Goal: Task Accomplishment & Management: Manage account settings

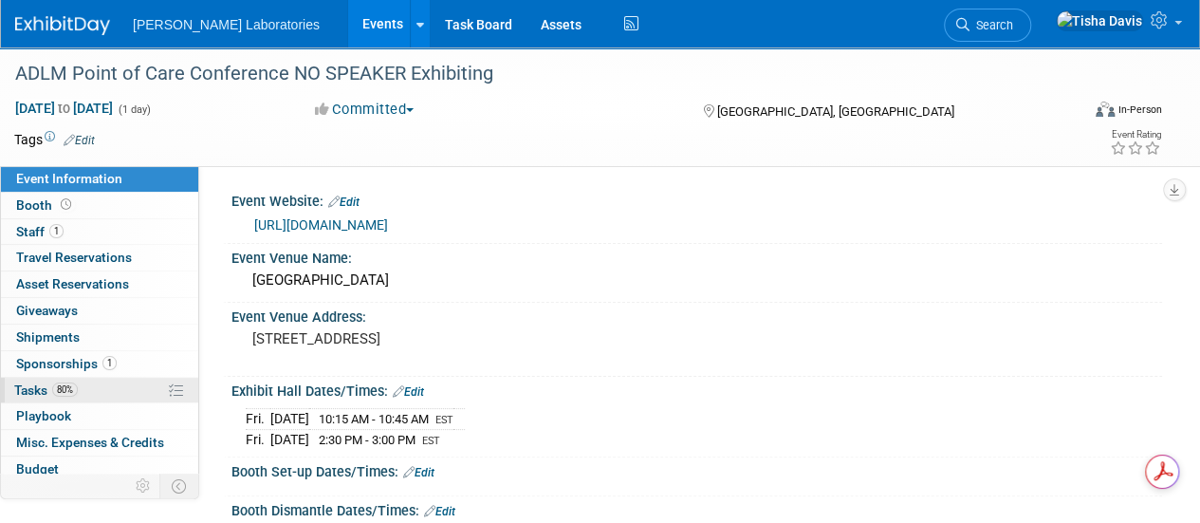
click at [36, 382] on span "Tasks 80%" at bounding box center [46, 389] width 64 height 15
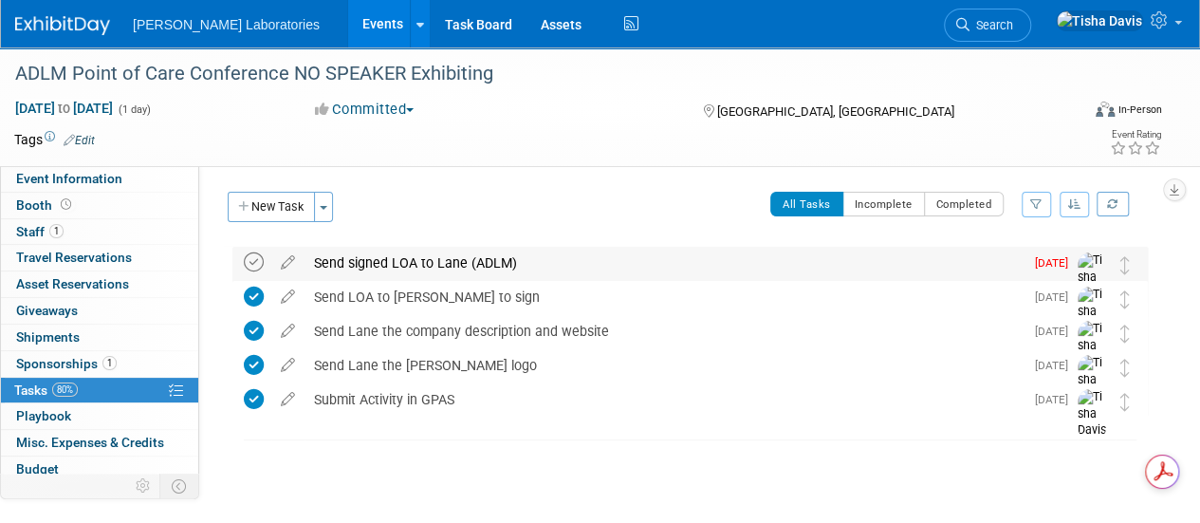
click at [252, 258] on icon at bounding box center [254, 262] width 20 height 20
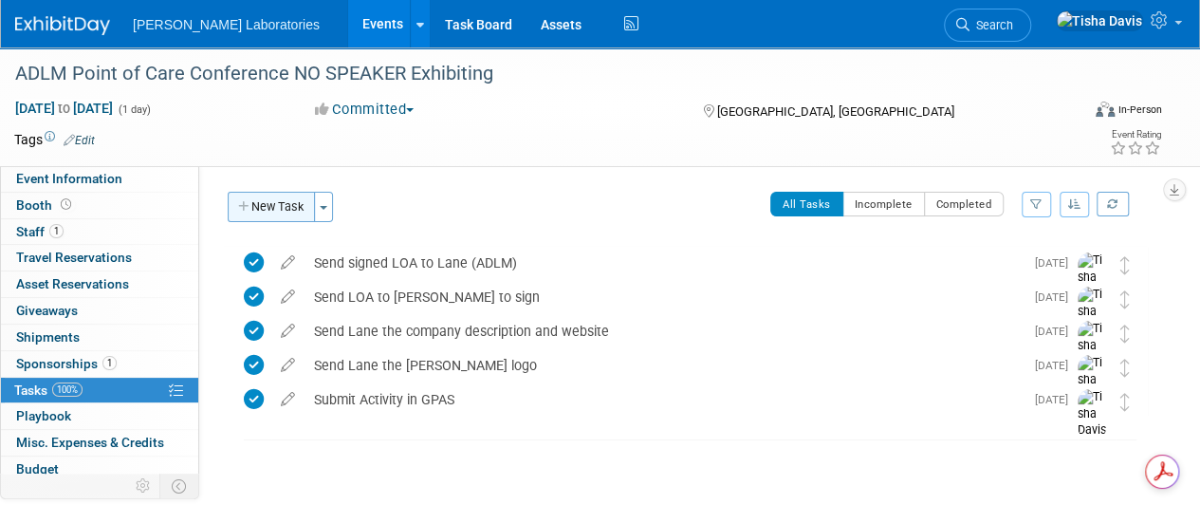
click at [290, 204] on button "New Task" at bounding box center [271, 207] width 87 height 30
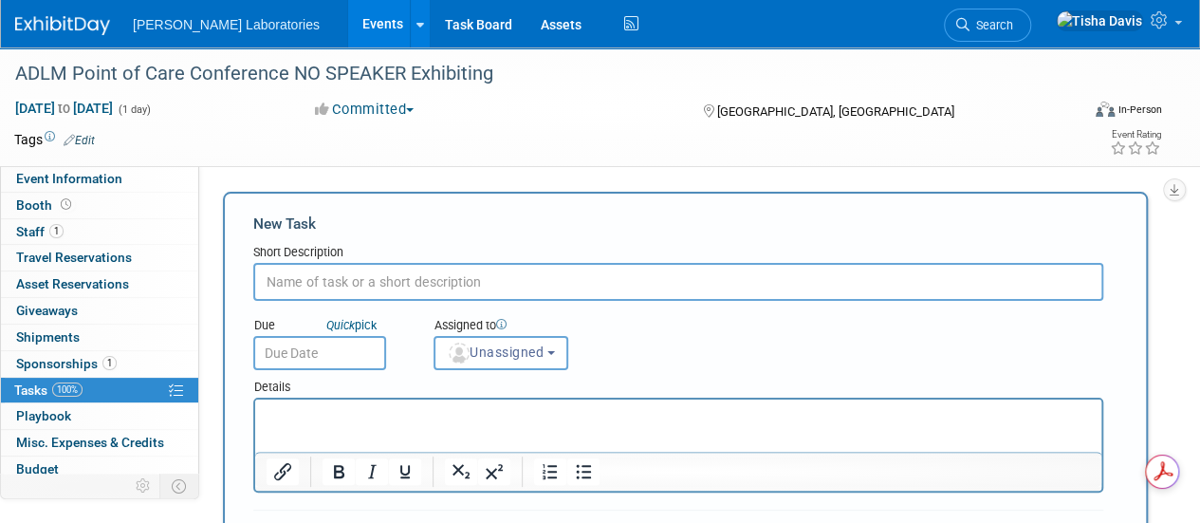
click at [298, 198] on div "New Task Short Description Due Quick pick Unassigned" at bounding box center [685, 465] width 925 height 547
click at [296, 288] on input "text" at bounding box center [678, 282] width 850 height 38
type input "Open PO when I receive signed LOA"
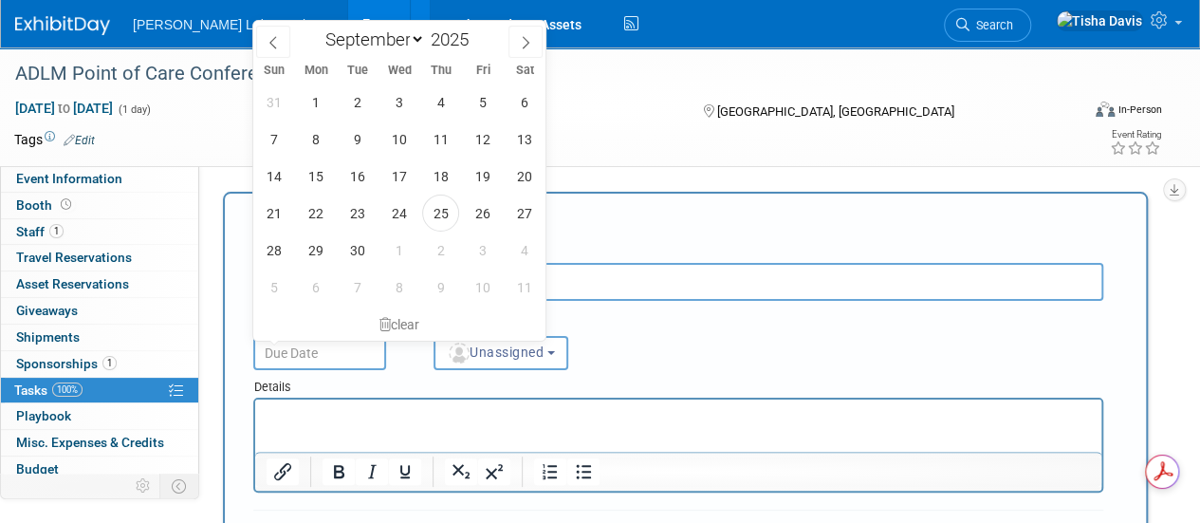
click at [322, 348] on input "text" at bounding box center [319, 353] width 133 height 34
click at [474, 215] on span "26" at bounding box center [482, 212] width 37 height 37
type input "Sep 26, 2025"
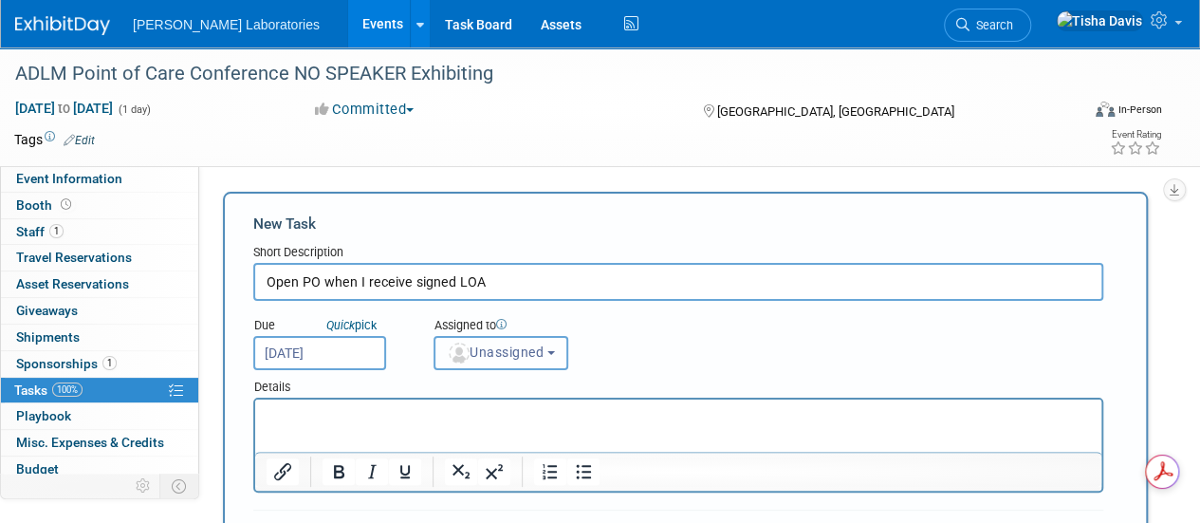
click at [555, 351] on b "button" at bounding box center [551, 353] width 8 height 4
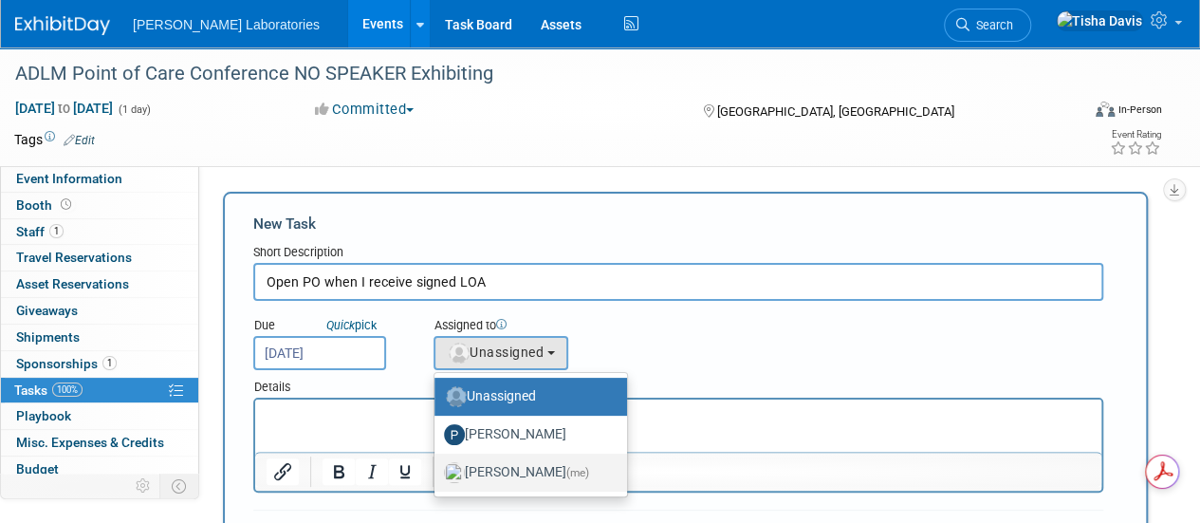
click at [503, 471] on label "Tisha Davis (me)" at bounding box center [526, 472] width 164 height 30
click at [437, 471] on input "Tisha Davis (me)" at bounding box center [431, 470] width 12 height 12
select select "2770856e-d6b1-4121-bfe1-202d7e478624"
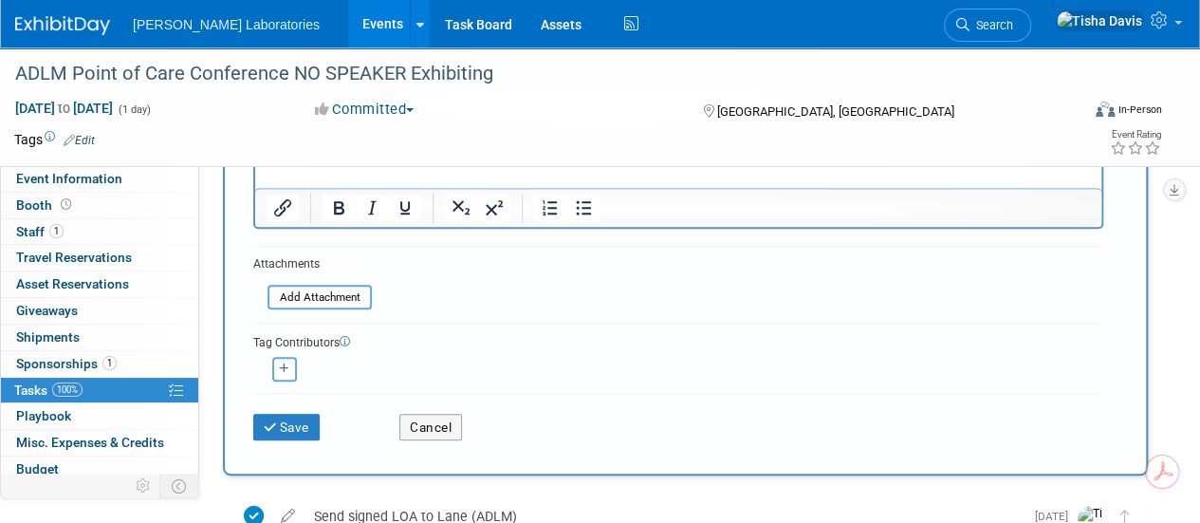
scroll to position [328, 0]
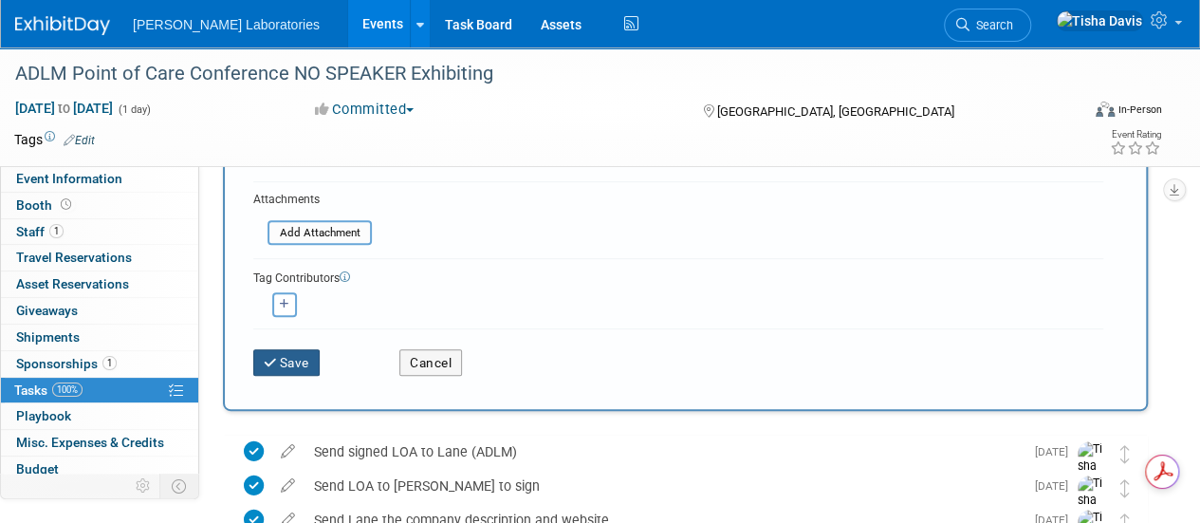
click at [283, 371] on button "Save" at bounding box center [286, 362] width 66 height 27
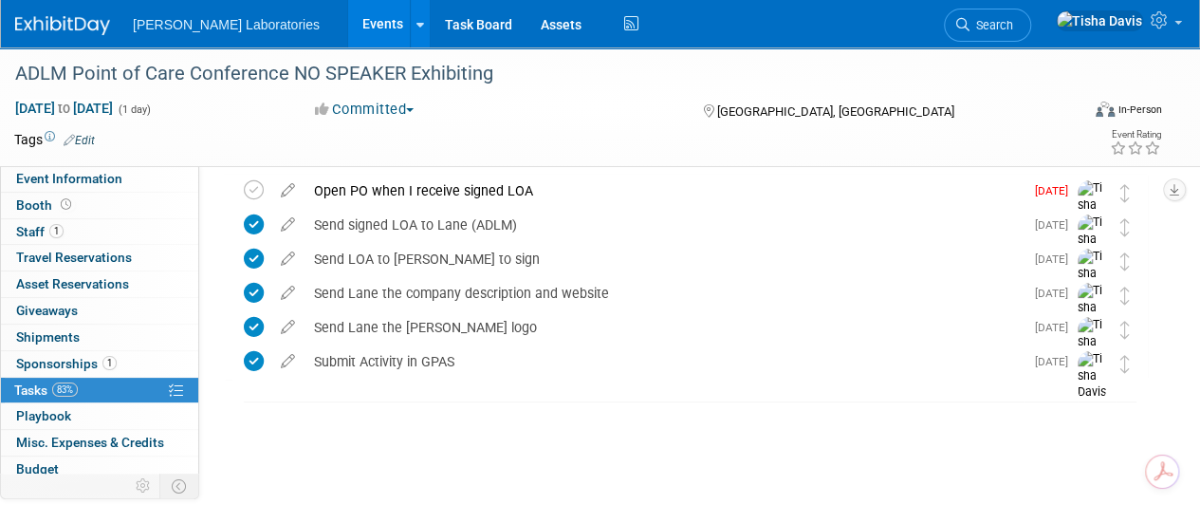
scroll to position [0, 0]
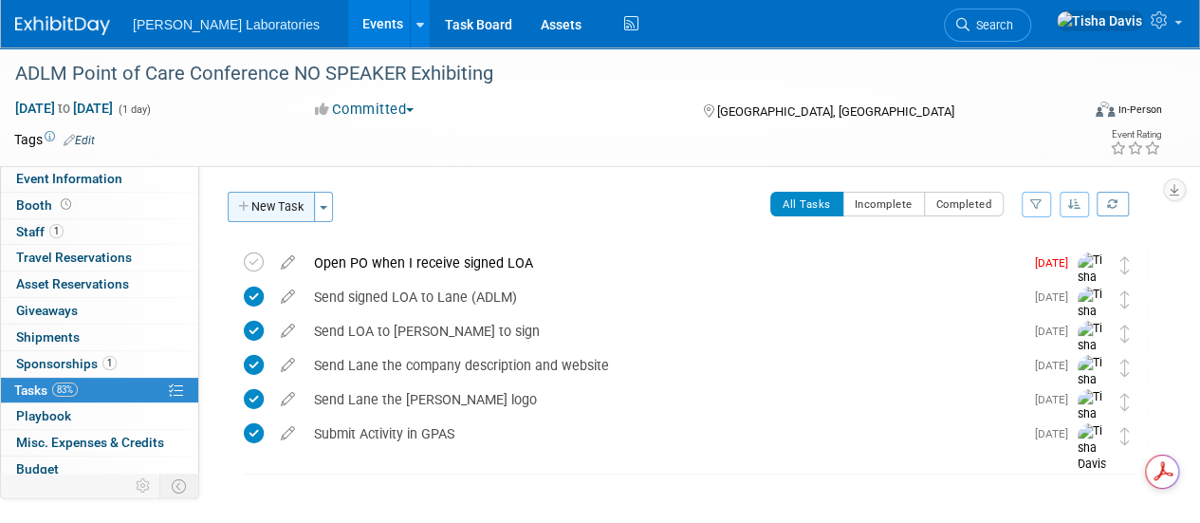
click at [262, 204] on button "New Task" at bounding box center [271, 207] width 87 height 30
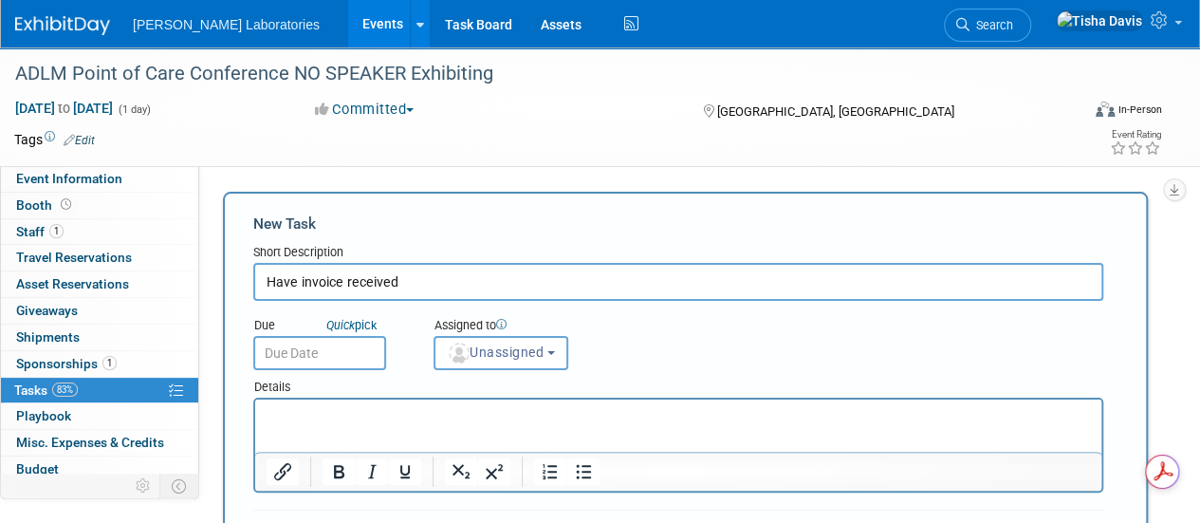
type input "Have invoice received"
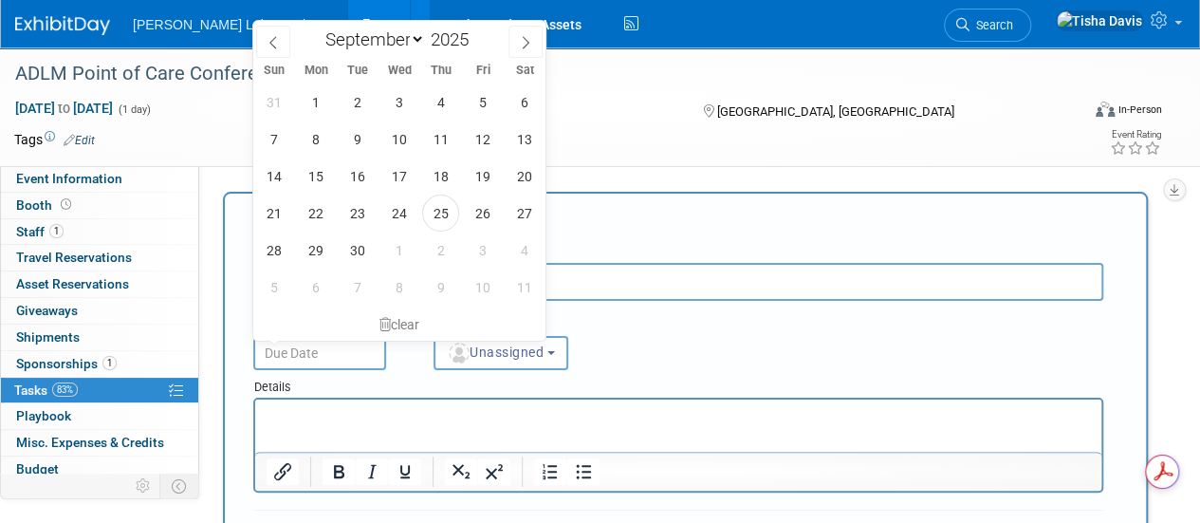
click at [376, 342] on input "text" at bounding box center [319, 353] width 133 height 34
click at [482, 219] on span "26" at bounding box center [482, 212] width 37 height 37
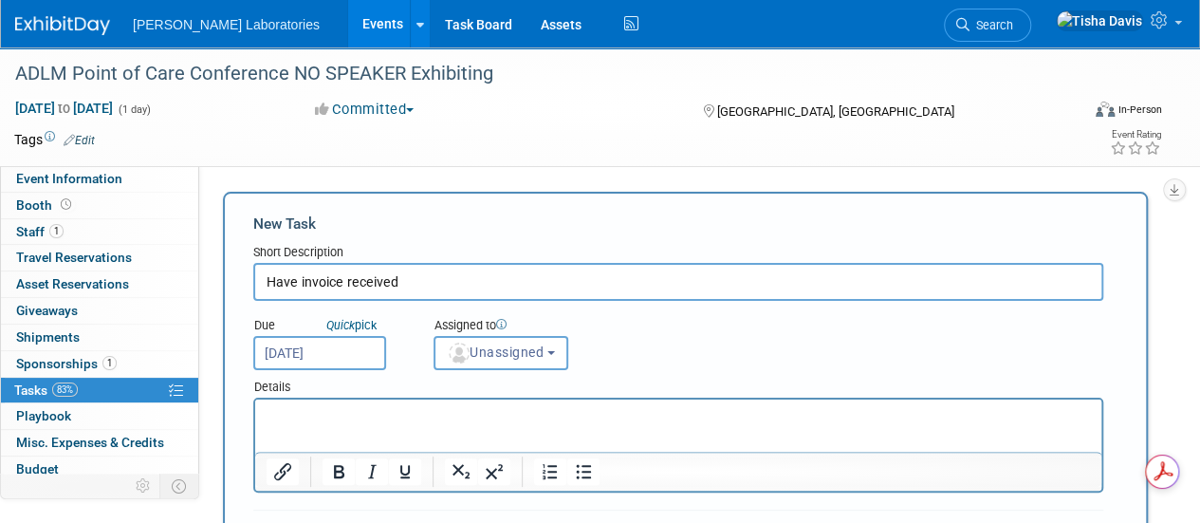
click at [371, 348] on input "Sep 26, 2025" at bounding box center [319, 353] width 133 height 34
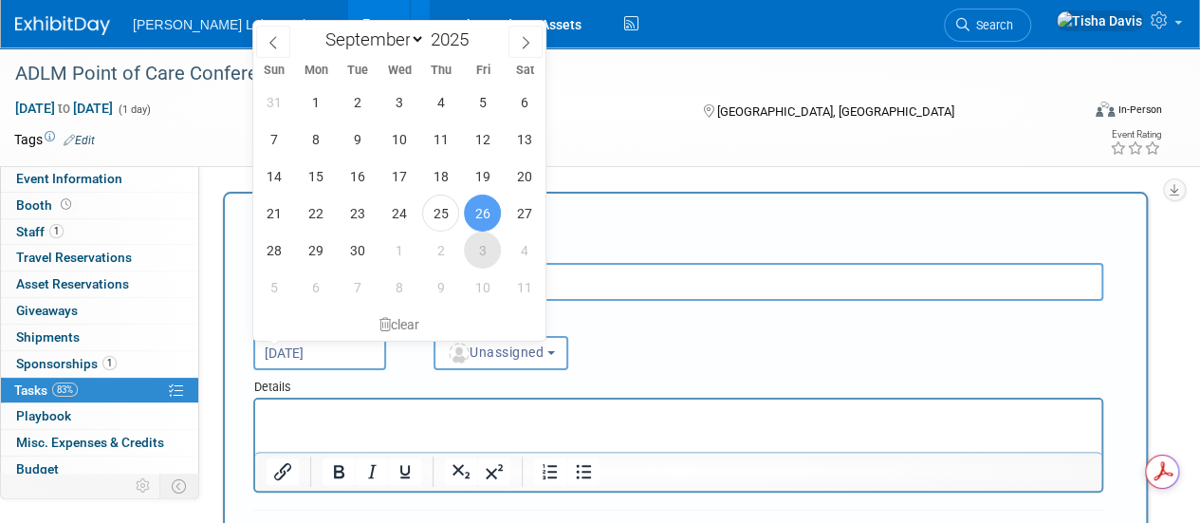
click at [486, 255] on span "3" at bounding box center [482, 249] width 37 height 37
type input "Oct 3, 2025"
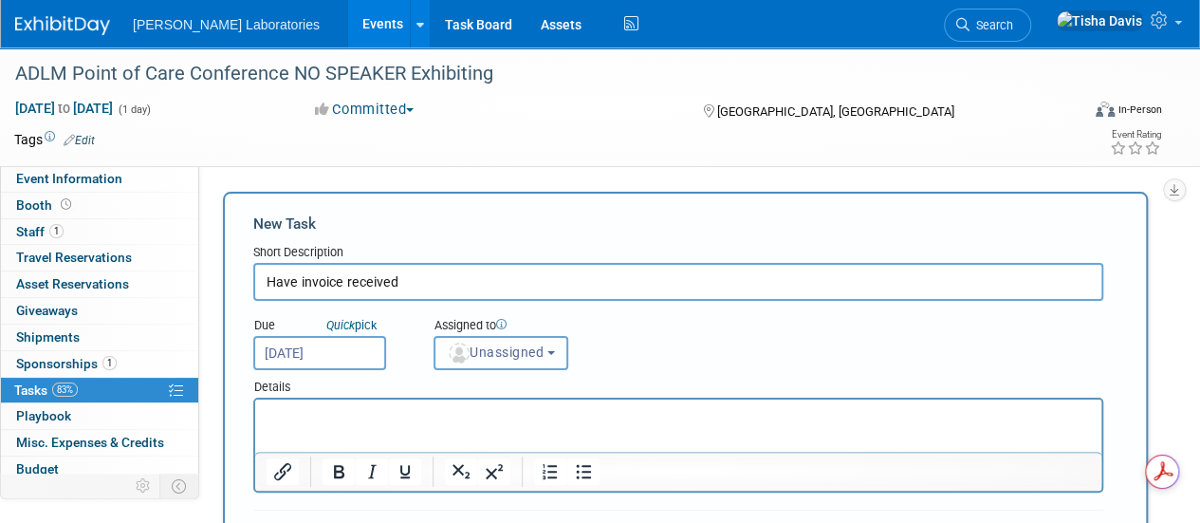
click at [561, 344] on button "Unassigned" at bounding box center [500, 353] width 135 height 34
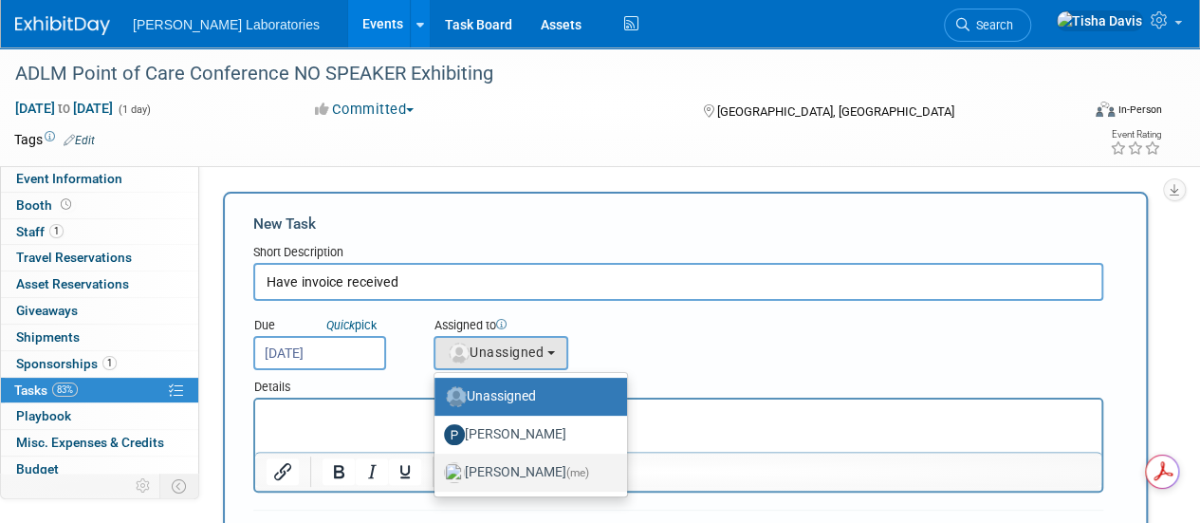
click at [517, 469] on label "Tisha Davis (me)" at bounding box center [526, 472] width 164 height 30
click at [437, 469] on input "Tisha Davis (me)" at bounding box center [431, 470] width 12 height 12
select select "2770856e-d6b1-4121-bfe1-202d7e478624"
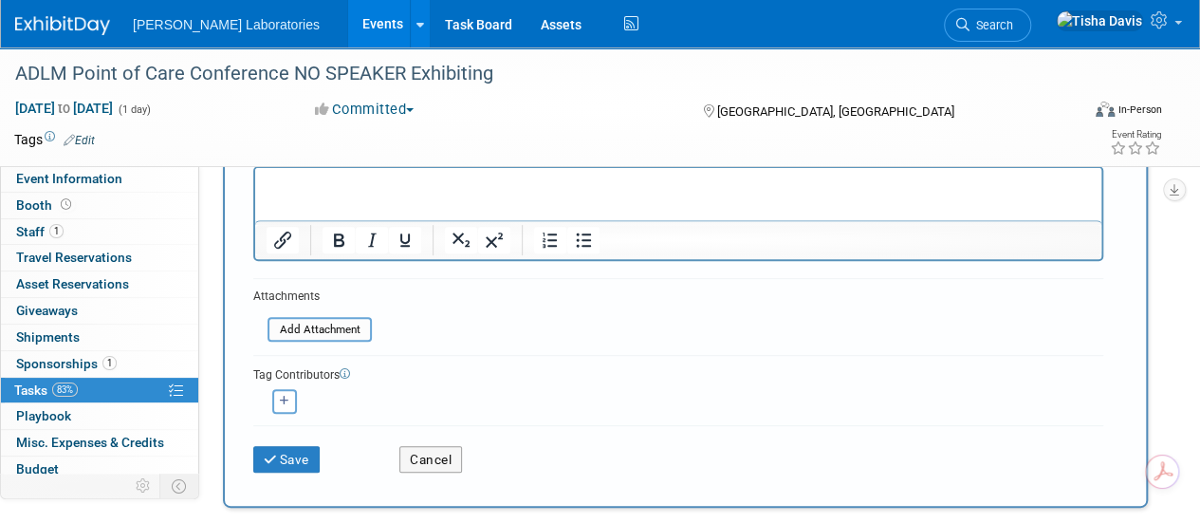
scroll to position [261, 0]
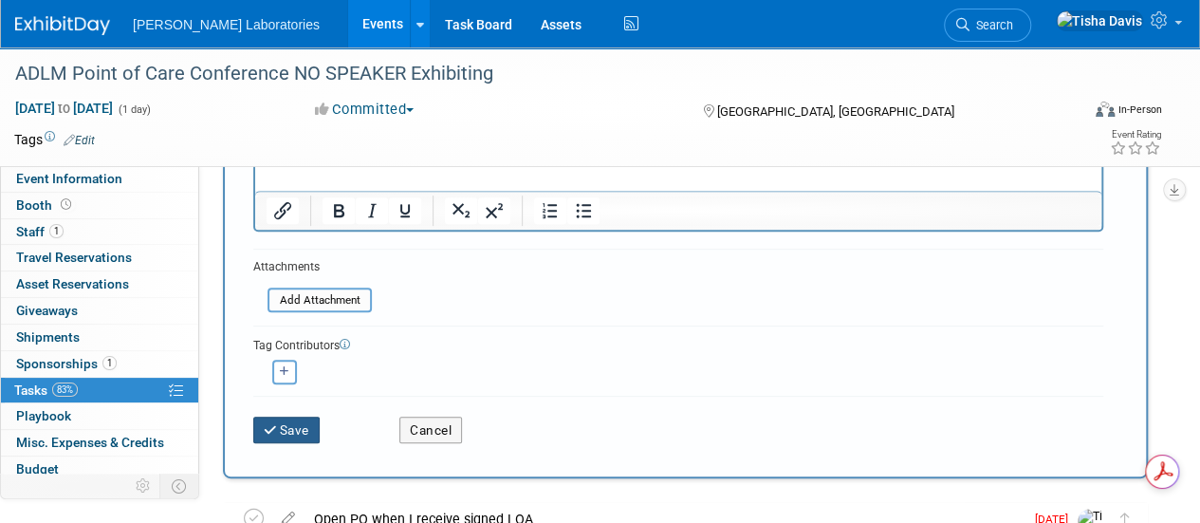
click at [288, 418] on button "Save" at bounding box center [286, 429] width 66 height 27
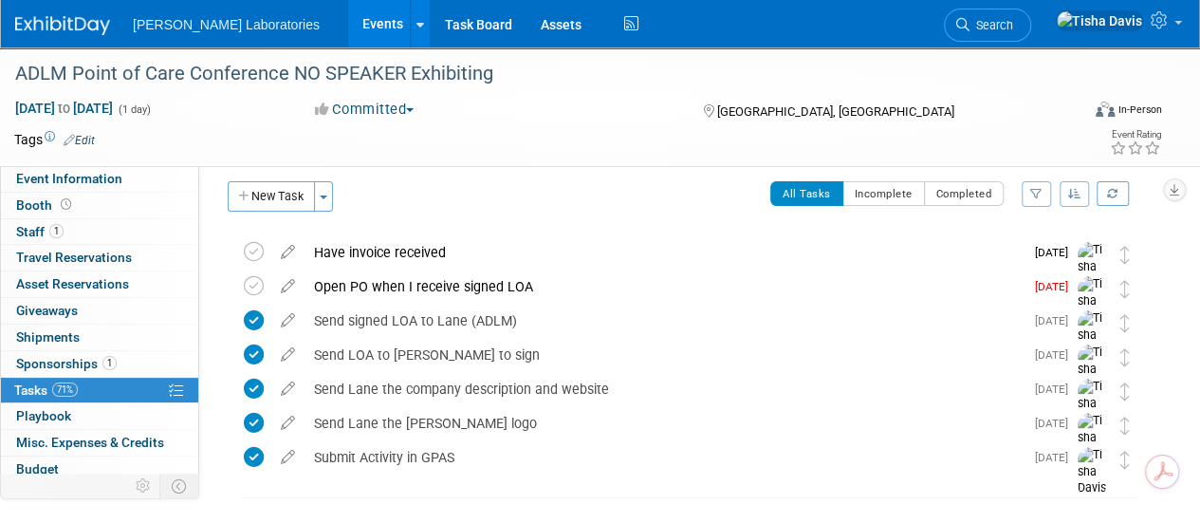
scroll to position [0, 0]
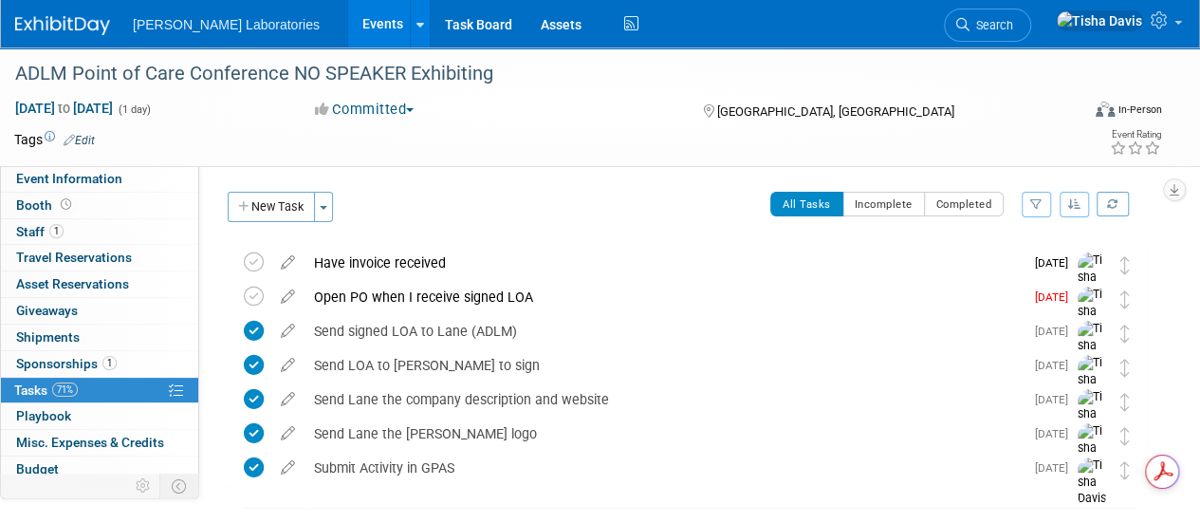
click at [489, 202] on div "All Tasks Incomplete Completed Filter by Assignee -- Select Assignee -- All una…" at bounding box center [745, 212] width 804 height 40
drag, startPoint x: 489, startPoint y: 202, endPoint x: 416, endPoint y: 204, distance: 73.1
click at [416, 204] on div "All Tasks Incomplete Completed Filter by Assignee -- Select Assignee -- All una…" at bounding box center [745, 212] width 804 height 40
click at [370, 290] on div "Open PO when I receive signed LOA" at bounding box center [663, 297] width 719 height 32
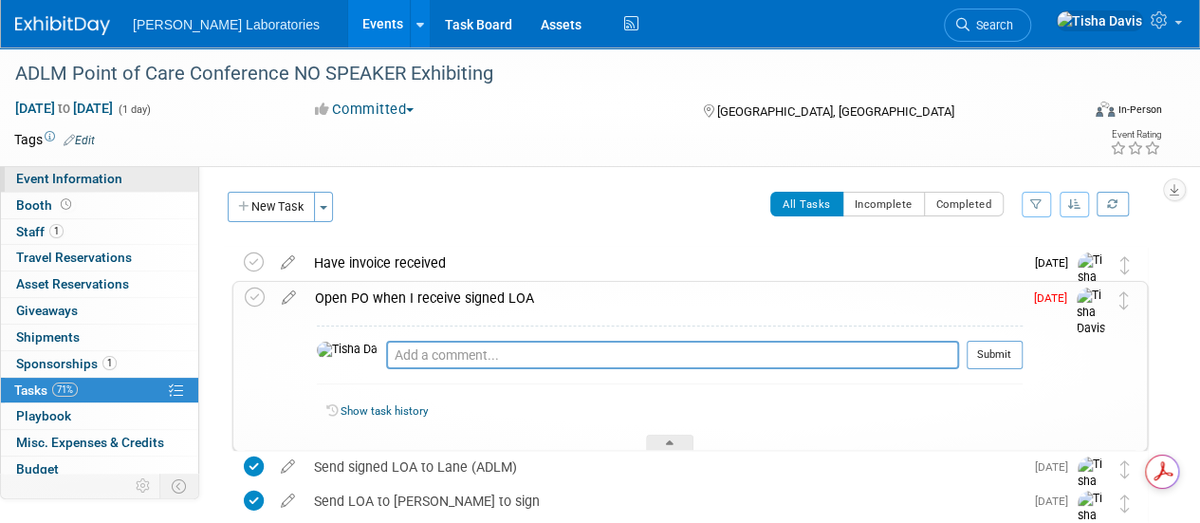
click at [146, 179] on link "Event Information" at bounding box center [99, 179] width 197 height 26
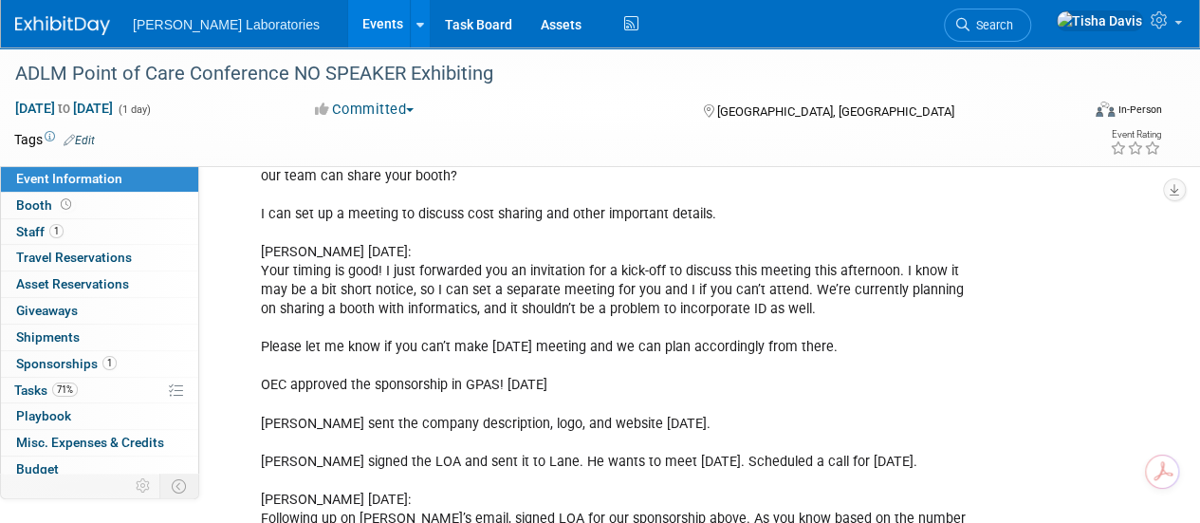
scroll to position [3536, 0]
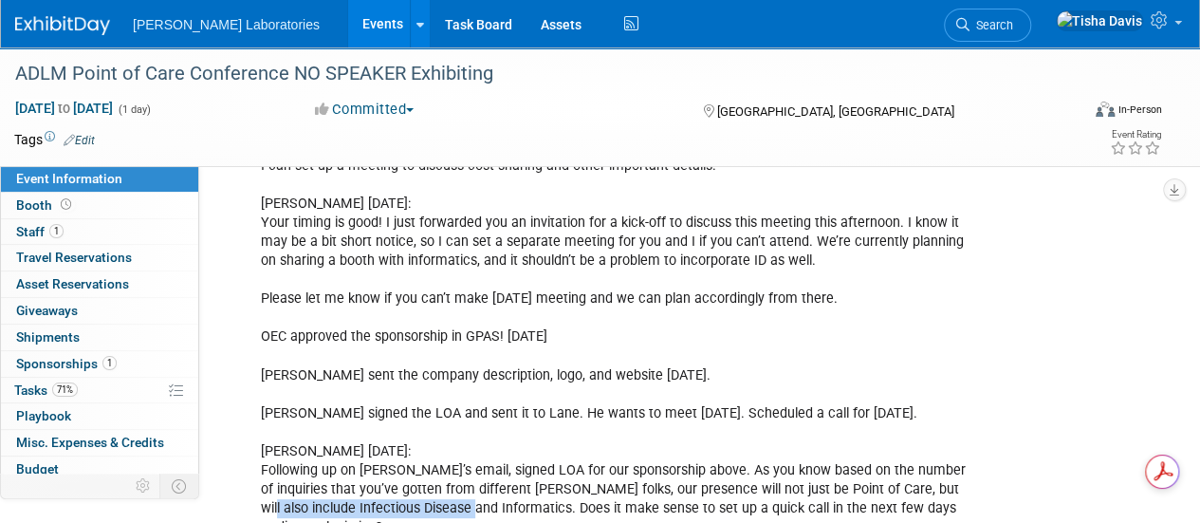
drag, startPoint x: 258, startPoint y: 449, endPoint x: 469, endPoint y: 451, distance: 211.5
copy div "Infectious Disease and Informatics"
click at [113, 385] on link "71% Tasks 71%" at bounding box center [99, 390] width 197 height 26
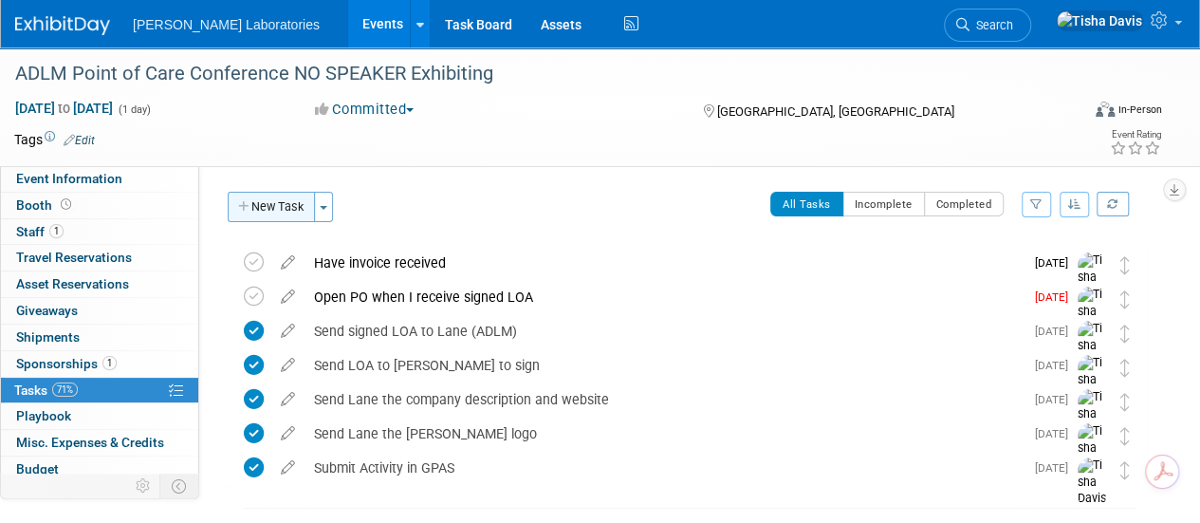
click at [281, 212] on button "New Task" at bounding box center [271, 207] width 87 height 30
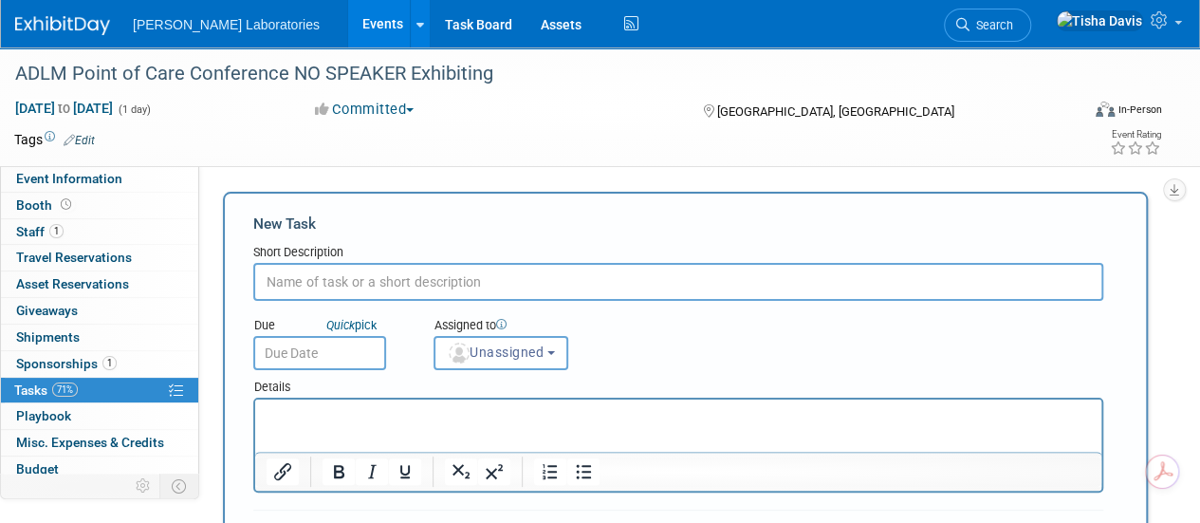
drag, startPoint x: 281, startPoint y: 212, endPoint x: 539, endPoint y: -5, distance: 336.6
click at [539, 0] on html "Abbott Laboratories Events Add Event Bulk Upload Events Shareable Event Boards …" at bounding box center [600, 261] width 1200 height 523
click at [398, 280] on input "text" at bounding box center [678, 282] width 850 height 38
paste input "Infectious Disease and Informatics"
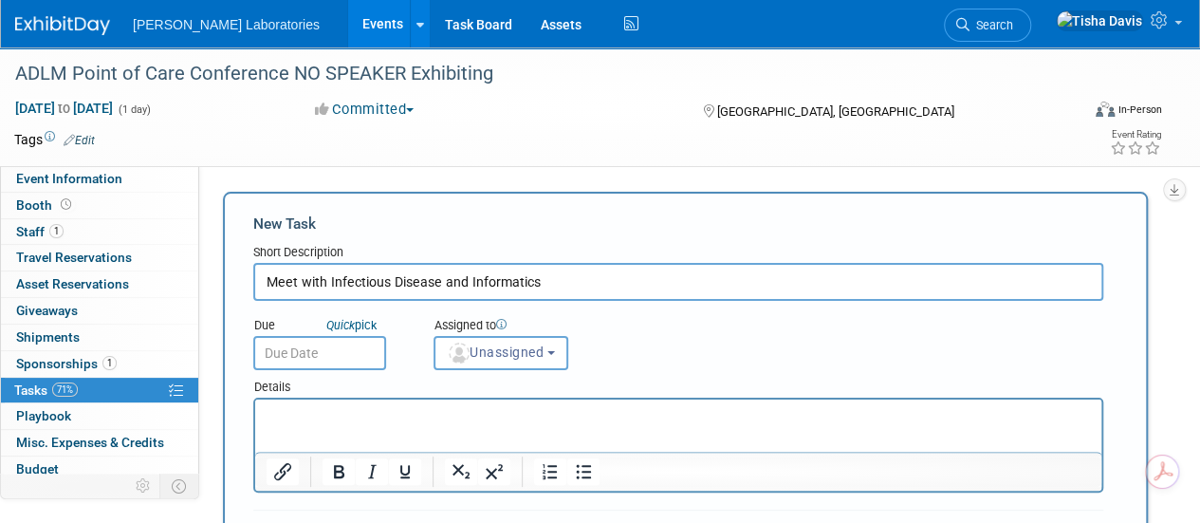
click at [398, 280] on input "Meet with Infectious Disease and Informatics" at bounding box center [678, 282] width 850 height 38
click at [328, 281] on input "Meet with Infectious Disease and Informatics" at bounding box center [678, 282] width 850 height 38
click at [671, 278] on input "Meet with Abbott's Infectious Disease and Informatics" at bounding box center [678, 282] width 850 height 38
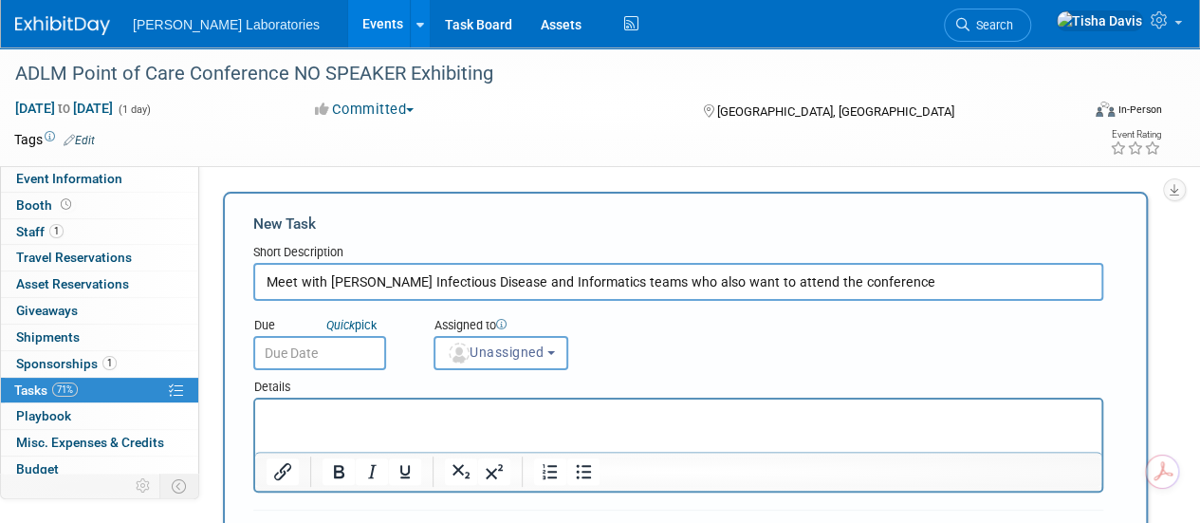
type input "Meet with Abbott's Infectious Disease and Informatics teams who also want to at…"
click at [363, 345] on input "text" at bounding box center [319, 353] width 133 height 34
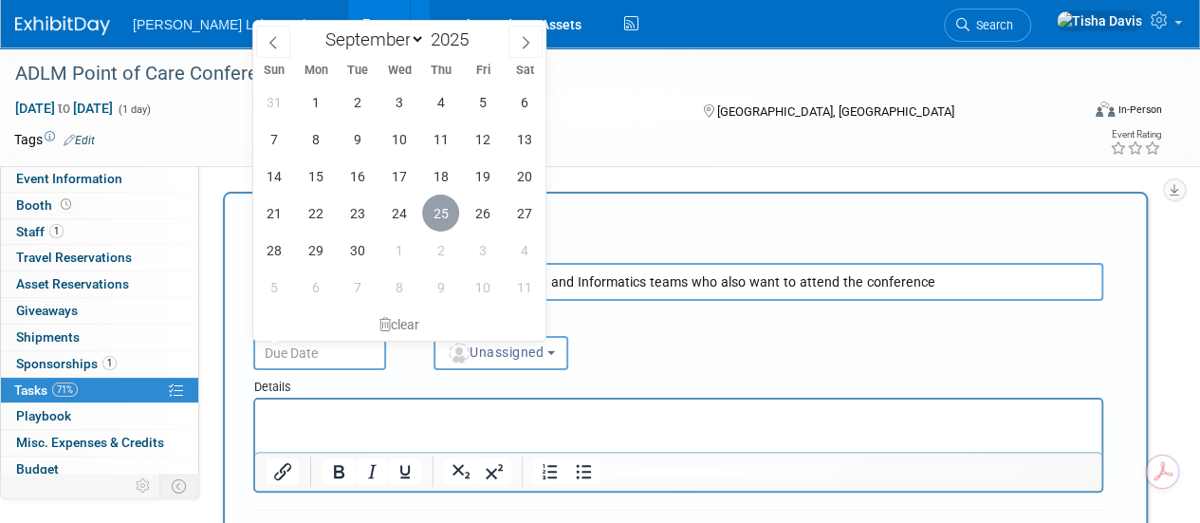
click at [438, 210] on span "25" at bounding box center [440, 212] width 37 height 37
type input "Sep 25, 2025"
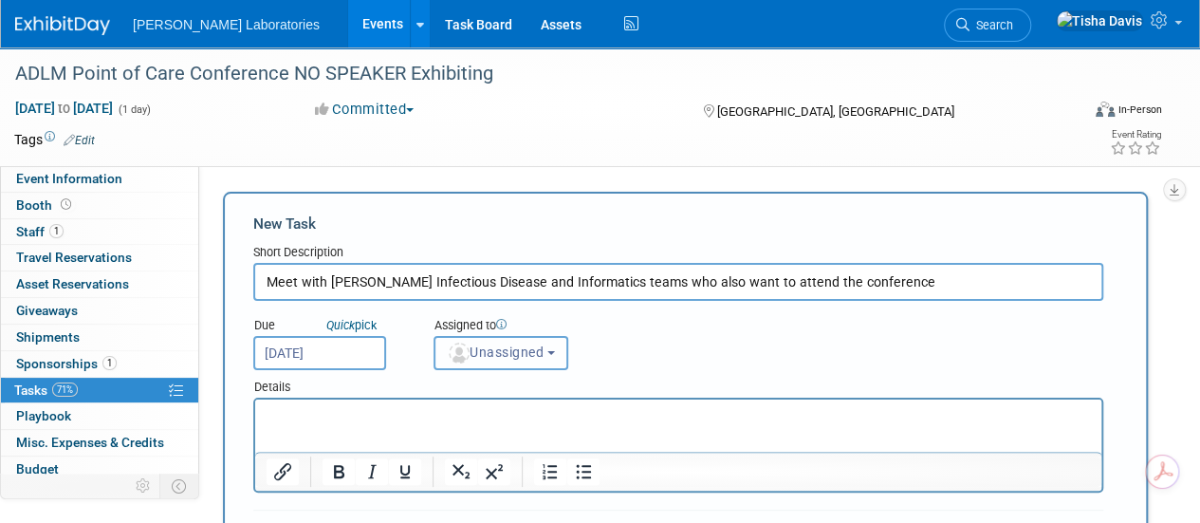
click at [555, 354] on b "button" at bounding box center [551, 353] width 8 height 4
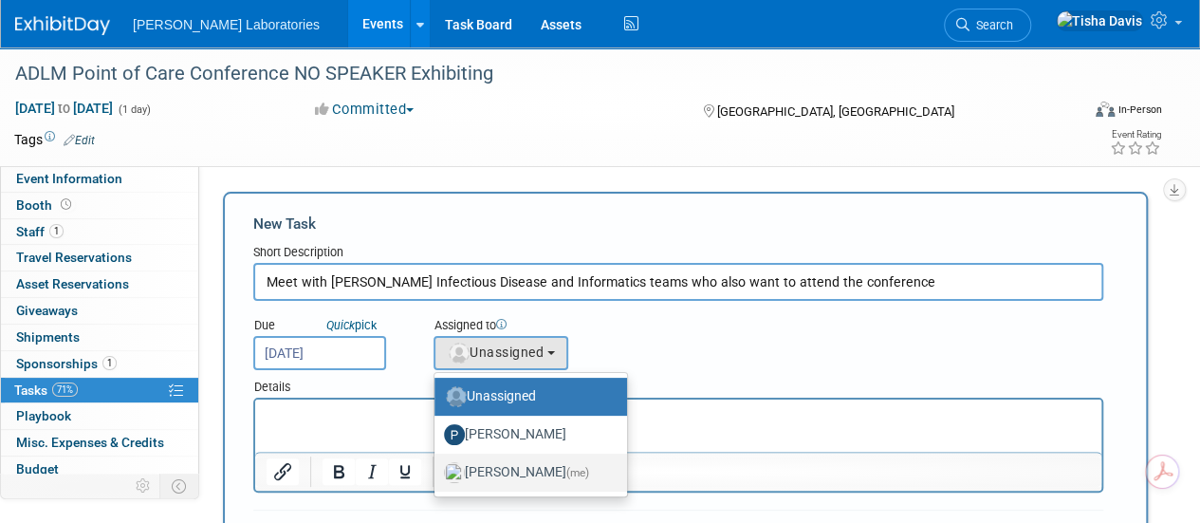
click at [520, 468] on label "Tisha Davis (me)" at bounding box center [526, 472] width 164 height 30
click at [437, 468] on input "Tisha Davis (me)" at bounding box center [431, 470] width 12 height 12
select select "2770856e-d6b1-4121-bfe1-202d7e478624"
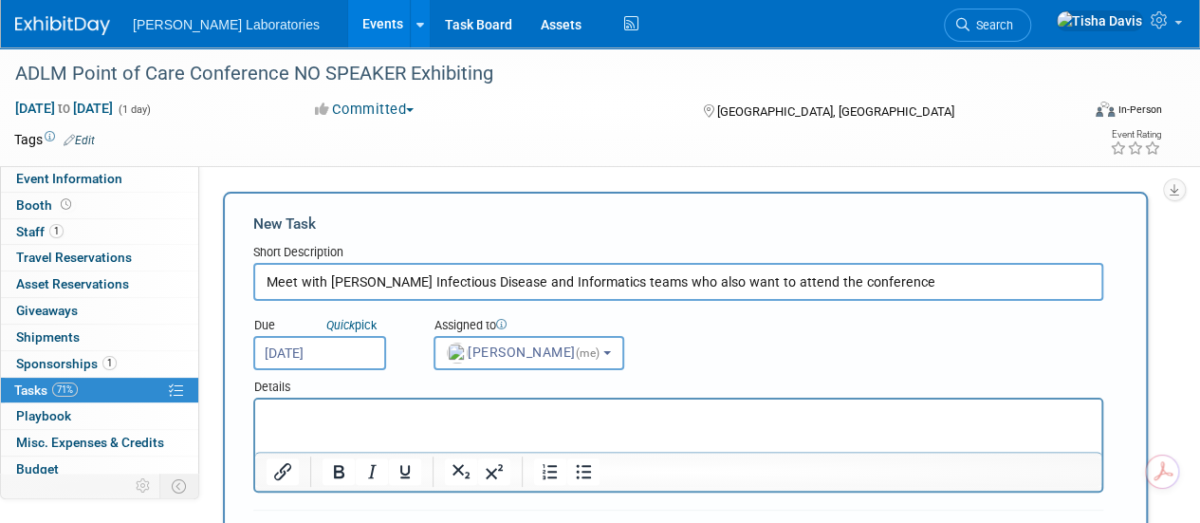
click at [331, 278] on input "Meet with Abbott's Infectious Disease and Informatics teams who also want to at…" at bounding box center [678, 282] width 850 height 38
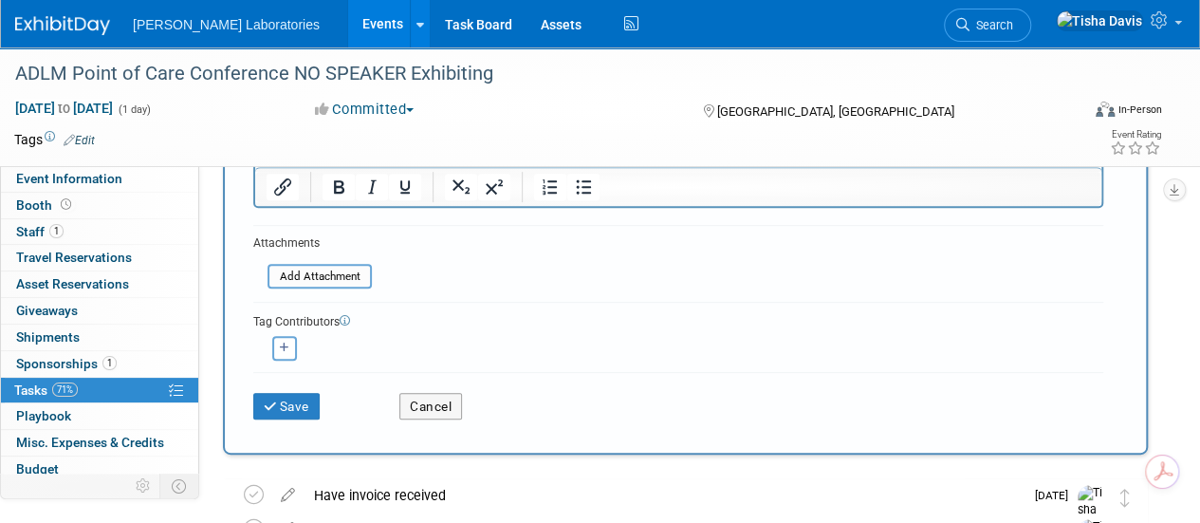
scroll to position [294, 0]
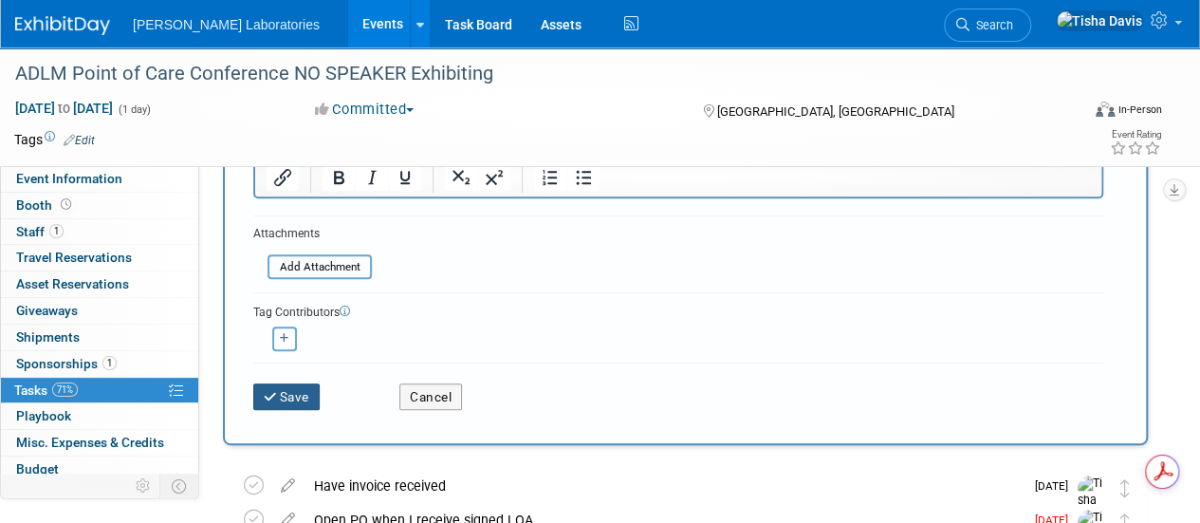
type input "Meet with Jeff and Abbott's Infectious Disease and Informatics teams who also w…"
click at [277, 396] on icon "submit" at bounding box center [272, 397] width 16 height 13
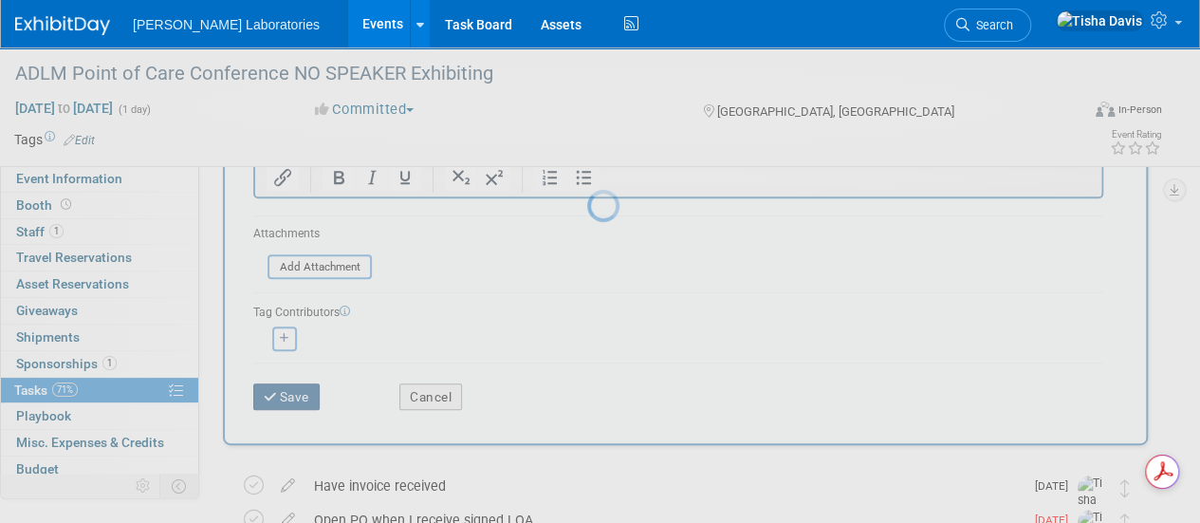
scroll to position [72, 0]
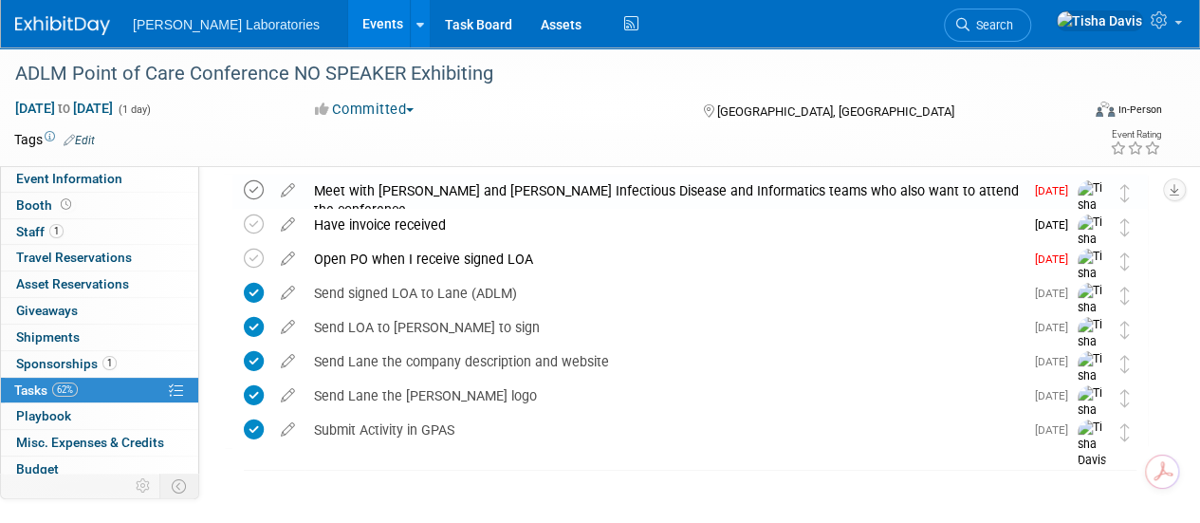
click at [250, 191] on icon at bounding box center [254, 190] width 20 height 20
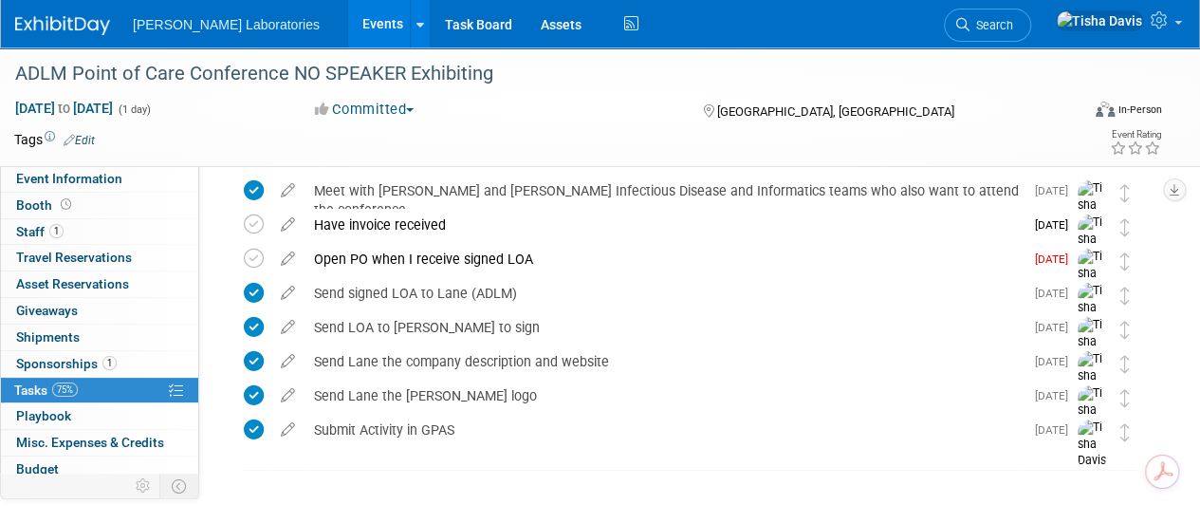
click at [348, 26] on link "Events" at bounding box center [382, 23] width 69 height 47
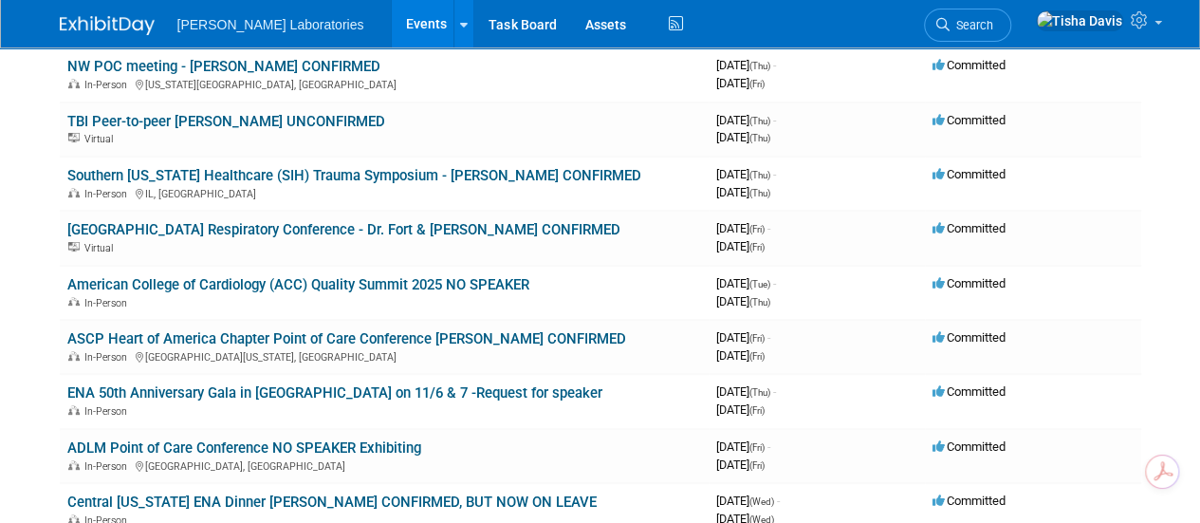
scroll to position [216, 0]
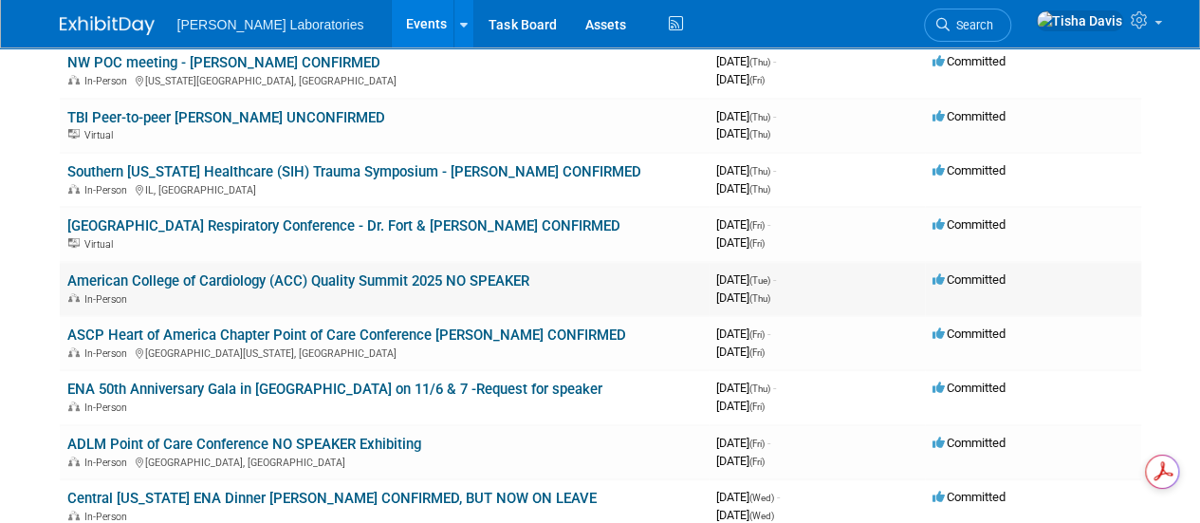
click at [400, 272] on link "American College of Cardiology (ACC) Quality Summit 2025 NO SPEAKER" at bounding box center [298, 280] width 462 height 17
